Goal: Communication & Community: Answer question/provide support

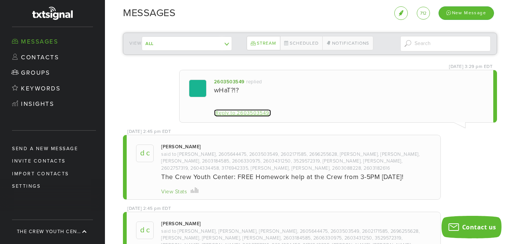
click at [257, 112] on div "Reply to 2603503549" at bounding box center [242, 113] width 55 height 8
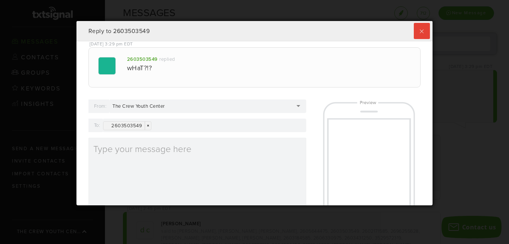
scroll to position [184, 352]
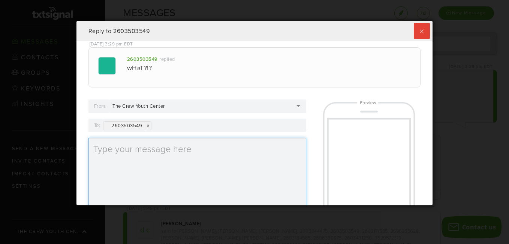
click at [159, 151] on textarea at bounding box center [197, 174] width 218 height 72
type textarea "S"
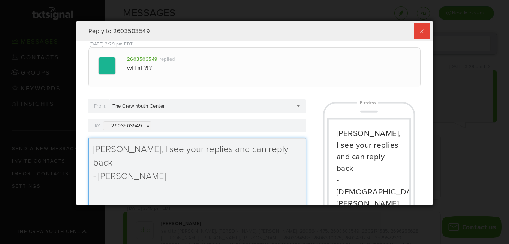
click at [268, 149] on textarea "[PERSON_NAME], I see your replies and can reply back - [PERSON_NAME]" at bounding box center [197, 174] width 218 height 72
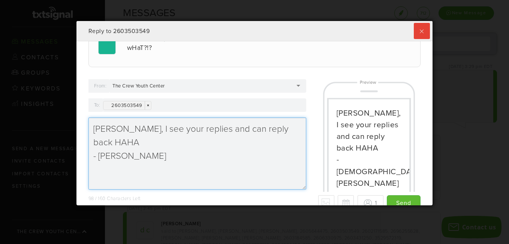
scroll to position [32, 0]
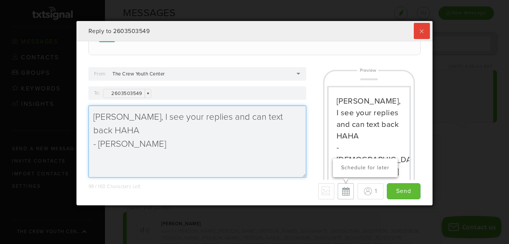
type textarea "[PERSON_NAME], I see your replies and can text back HAHA - [PERSON_NAME]"
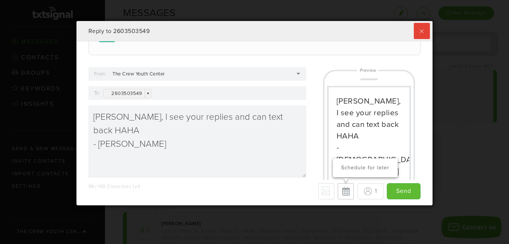
click at [338, 194] on button "Schedule for later" at bounding box center [346, 191] width 16 height 16
type input "Save"
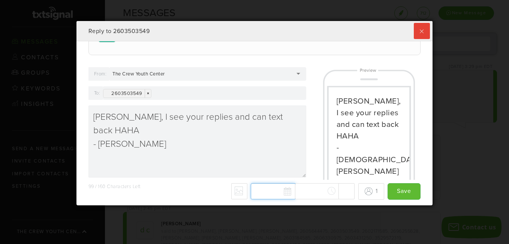
click at [279, 190] on div "[DATE] Su Mo Tu We Th Fr Sa 31 1 2 3 4 5 6 7 8 9 10 11 12 13 14 15 16 17 18 19 …" at bounding box center [303, 191] width 104 height 16
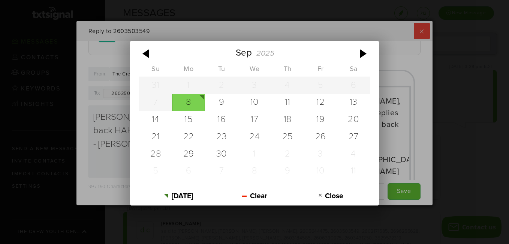
click at [415, 150] on div "[DATE] Su Mo Tu We Th Fr Sa 31 1 2 3 4 5 6 7 8 9 10 11 12 13 14 15 16 17 18 19 …" at bounding box center [254, 122] width 509 height 244
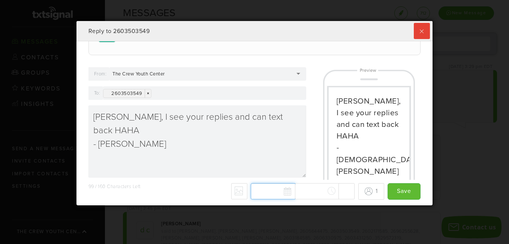
click at [281, 191] on input "text" at bounding box center [273, 191] width 45 height 16
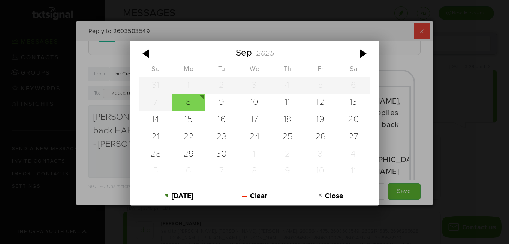
click at [414, 150] on div "[DATE] Su Mo Tu We Th Fr Sa 31 1 2 3 4 5 6 7 8 9 10 11 12 13 14 15 16 17 18 19 …" at bounding box center [254, 122] width 509 height 244
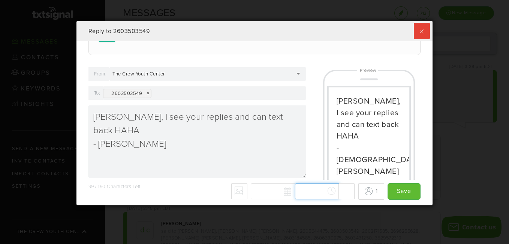
click at [321, 190] on div "[DATE] Su Mo Tu We Th Fr Sa 31 1 2 3 4 5 6 7 8 9 10 11 12 13 14 15 16 17 18 19 …" at bounding box center [303, 191] width 104 height 16
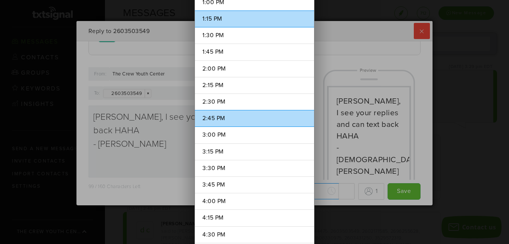
click at [226, 116] on li "2:45 PM" at bounding box center [254, 118] width 119 height 17
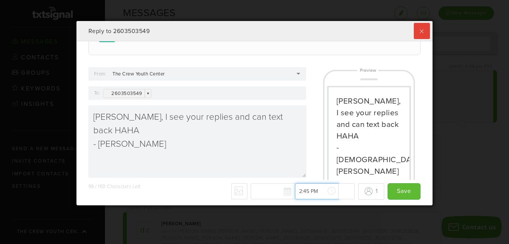
click at [323, 191] on input "2:45 PM" at bounding box center [317, 191] width 45 height 16
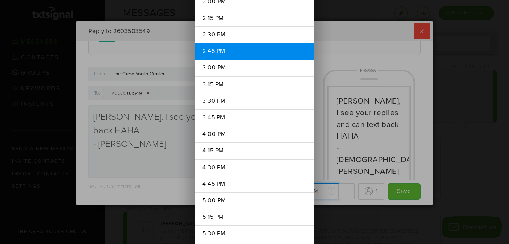
scroll to position [982, 0]
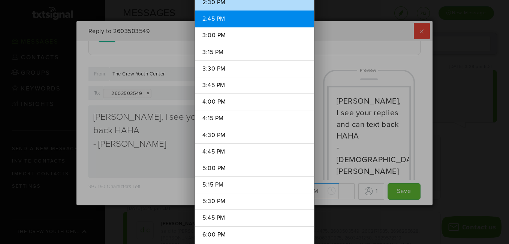
click at [215, 4] on li "2:30 PM" at bounding box center [254, 2] width 119 height 17
type input "2:30 PM"
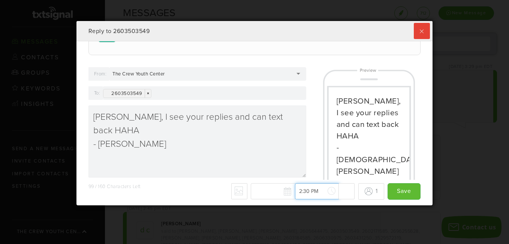
scroll to position [933, 0]
click at [395, 193] on input "Save" at bounding box center [403, 191] width 33 height 16
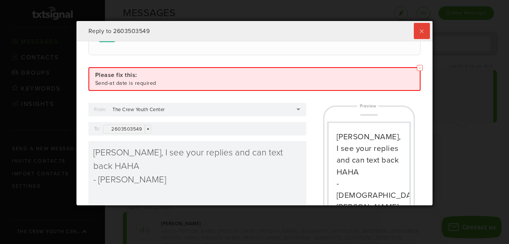
scroll to position [68, 0]
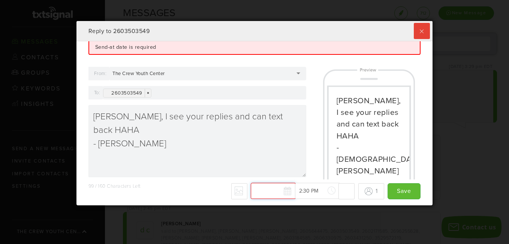
click at [279, 192] on div "[DATE] Su Mo Tu We Th Fr Sa 31 1 2 3 4 5 6 7 8 9 10 11 12 13 14 15 16 17 18 19 …" at bounding box center [303, 190] width 104 height 16
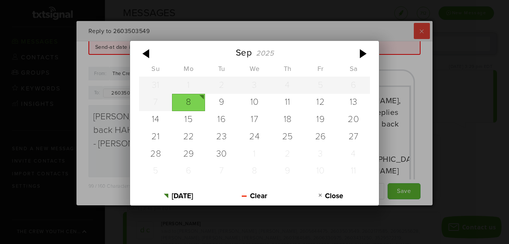
scroll to position [0, 0]
click at [190, 102] on div "8" at bounding box center [188, 102] width 33 height 17
type input "[DATE]"
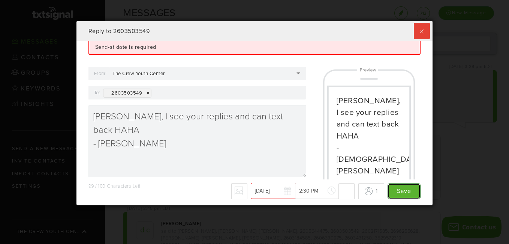
click at [394, 191] on input "Save" at bounding box center [403, 191] width 33 height 16
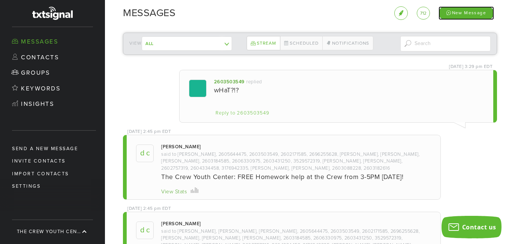
click at [455, 12] on div "New Message" at bounding box center [465, 12] width 55 height 13
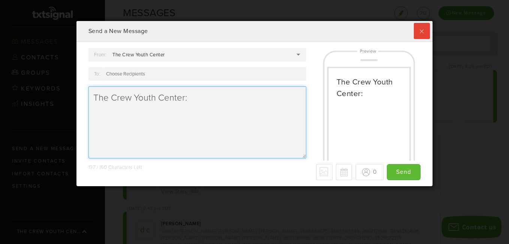
scroll to position [165, 352]
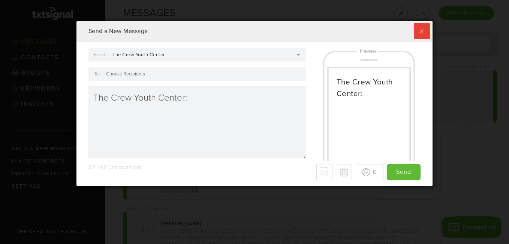
click at [152, 76] on div at bounding box center [204, 73] width 203 height 13
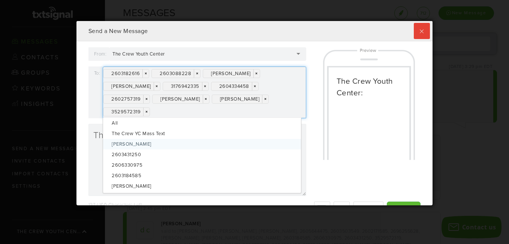
scroll to position [0, 0]
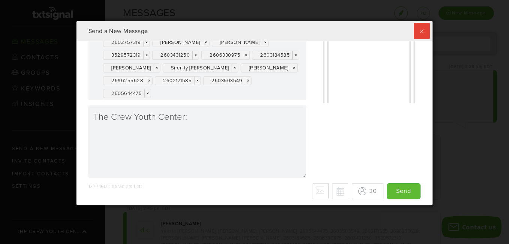
click at [313, 104] on div "From: The Crew Youth Center The Crew Youth Center The Crew Youth Center [PERSON…" at bounding box center [255, 87] width 344 height 192
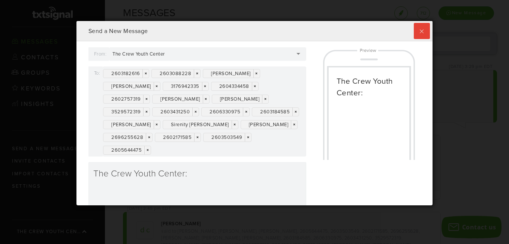
click at [223, 150] on div "2603182616 × × 2603088228 × × [PERSON_NAME] × × [PERSON_NAME] × × 3176942335 × …" at bounding box center [204, 111] width 203 height 90
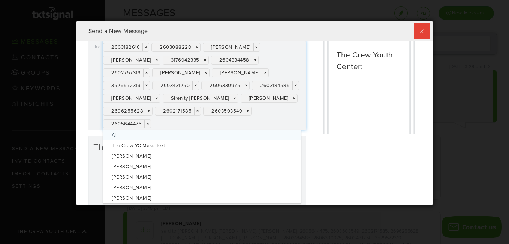
click at [228, 123] on div "2603182616 × × 2603088228 × × [PERSON_NAME] × × [PERSON_NAME] × × 3176942335 × …" at bounding box center [204, 85] width 203 height 90
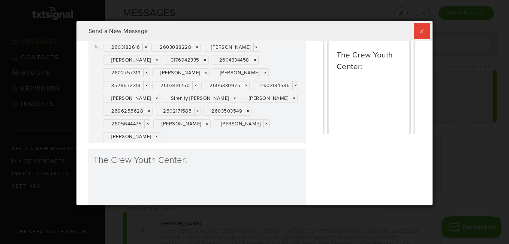
click at [313, 215] on div "Send a New Message From: The Crew Youth Center The Crew Youth Center The Crew Y…" at bounding box center [254, 122] width 509 height 244
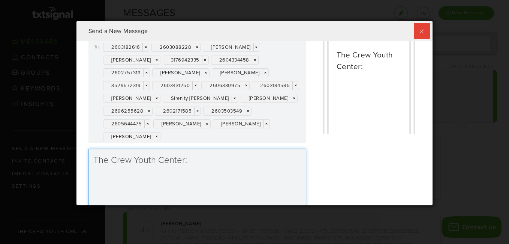
click at [210, 162] on textarea "The Crew Youth Center:" at bounding box center [197, 184] width 218 height 72
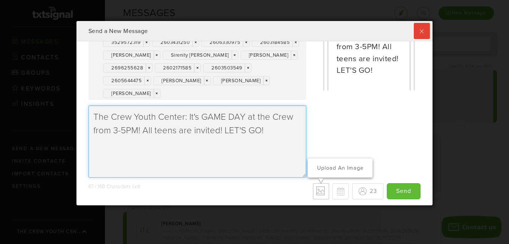
type textarea "The Crew Youth Center: It's GAME DAY at the Crew from 3-5PM! All teens are invi…"
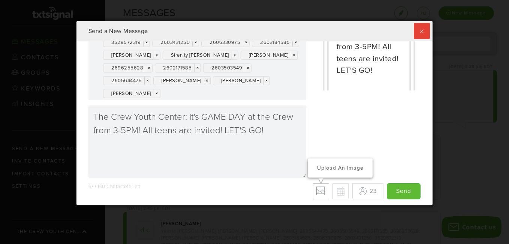
click at [314, 189] on label "Upload an Image" at bounding box center [321, 191] width 16 height 16
click at [0, 0] on input "Upload an Image" at bounding box center [0, 0] width 0 height 0
click at [333, 191] on button "Schedule for later" at bounding box center [340, 191] width 16 height 16
type input "Save"
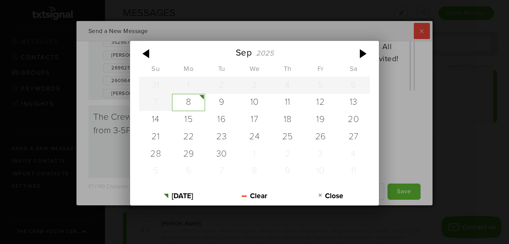
click at [273, 191] on div "[DATE] Su Mo Tu We Th Fr Sa 31 1 2 3 4 5 6 7 8 9 10 11 12 13 14 15 16 17 18 19 …" at bounding box center [297, 191] width 104 height 16
click at [191, 100] on div "8" at bounding box center [188, 102] width 33 height 17
type input "[DATE]"
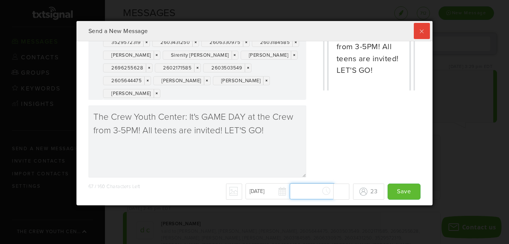
click at [312, 188] on div "[DATE] [DATE] Su Mo Tu We Th Fr Sa 31 1 2 3 4 5 6 7 8 9 10 11 12 13 14 15 16 17…" at bounding box center [297, 191] width 104 height 16
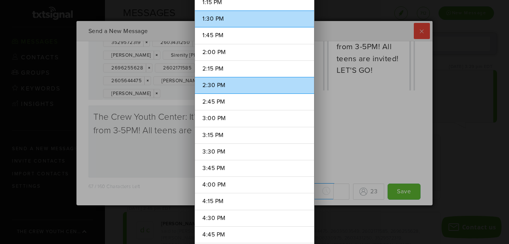
click at [218, 87] on li "2:30 PM" at bounding box center [254, 85] width 119 height 17
type input "2:30 PM"
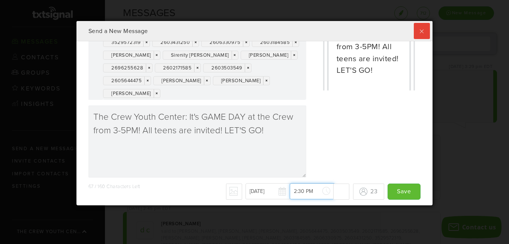
scroll to position [933, 0]
click at [399, 189] on input "Save" at bounding box center [403, 191] width 33 height 16
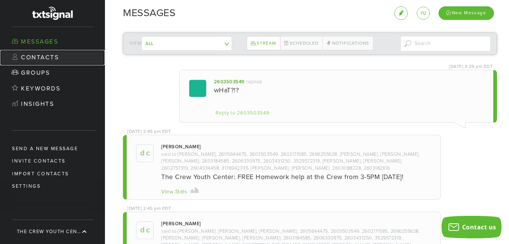
click at [50, 56] on link "Contacts" at bounding box center [52, 58] width 105 height 16
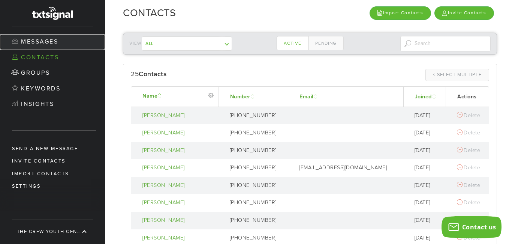
click at [44, 42] on link "Messages" at bounding box center [52, 42] width 105 height 16
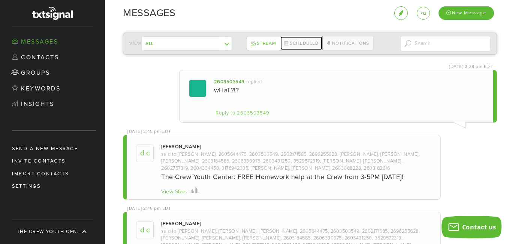
click at [296, 45] on link "Scheduled" at bounding box center [301, 43] width 43 height 14
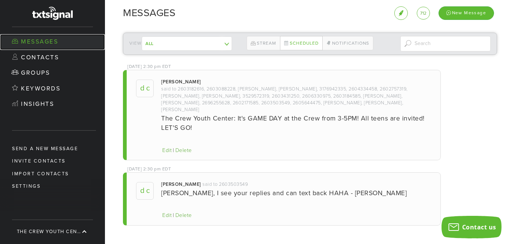
click at [31, 40] on link "Messages" at bounding box center [52, 42] width 105 height 16
